Goal: Task Accomplishment & Management: Use online tool/utility

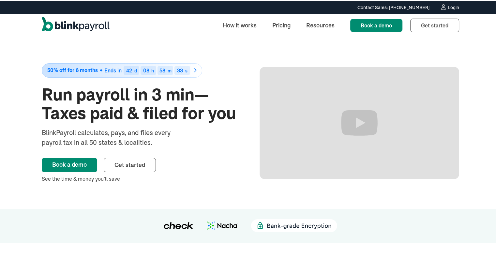
click at [449, 6] on div "Login" at bounding box center [453, 6] width 11 height 5
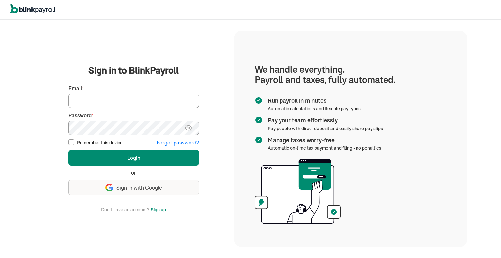
type input "wsafarik@sasaconsulting.com"
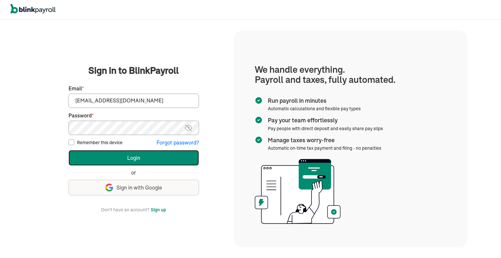
click at [146, 158] on button "Login" at bounding box center [133, 158] width 130 height 16
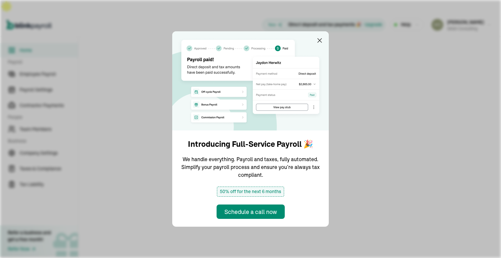
click at [323, 41] on img at bounding box center [250, 80] width 156 height 99
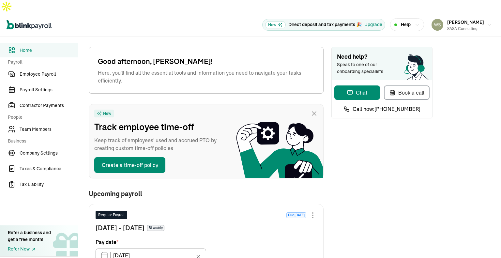
click at [37, 67] on link "Employee Payroll" at bounding box center [39, 74] width 78 height 14
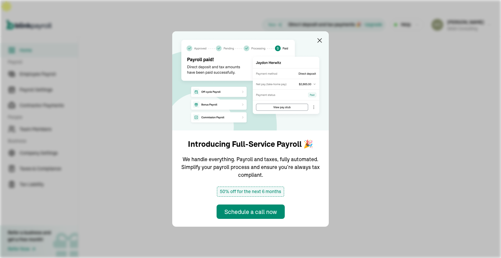
click at [323, 41] on img at bounding box center [250, 80] width 156 height 99
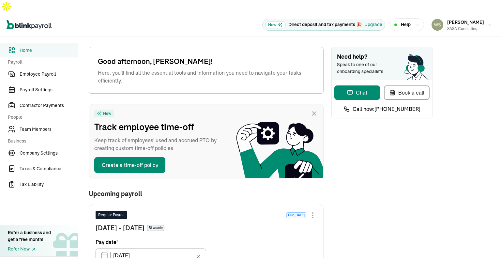
click at [37, 67] on link "Employee Payroll" at bounding box center [39, 74] width 78 height 14
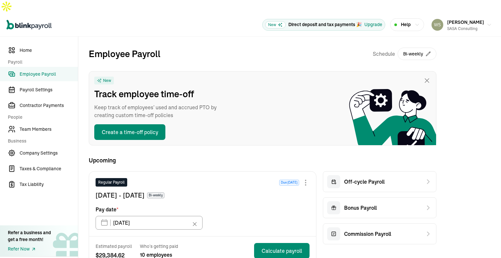
scroll to position [130, 0]
